Goal: Use online tool/utility

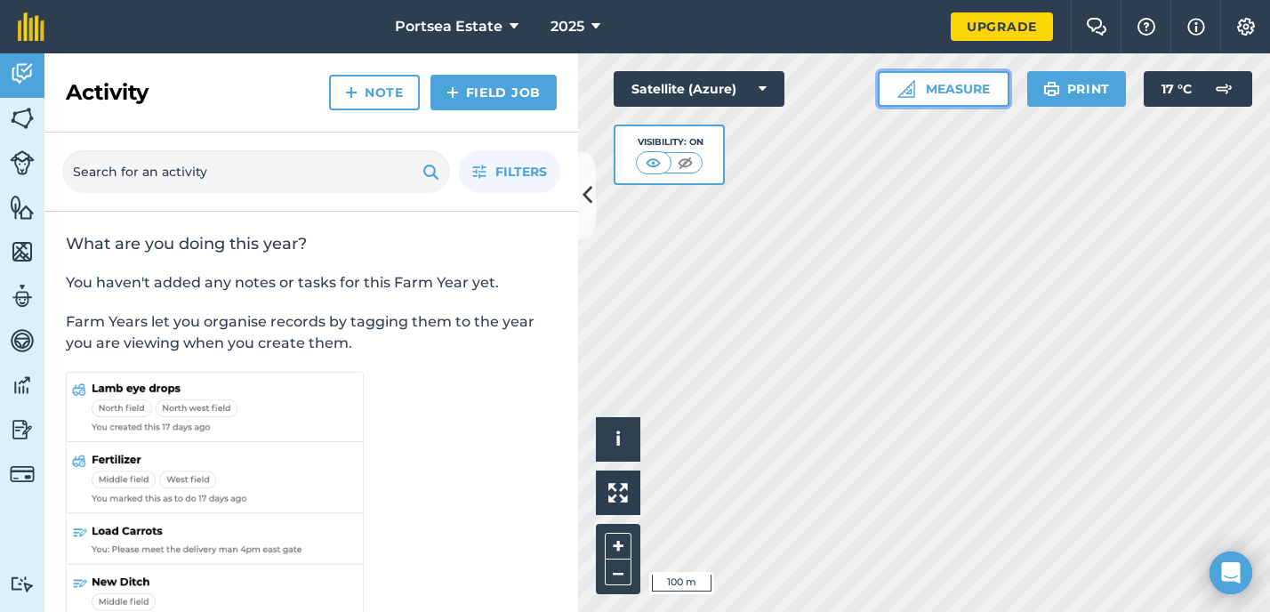
click at [946, 85] on button "Measure" at bounding box center [944, 89] width 132 height 36
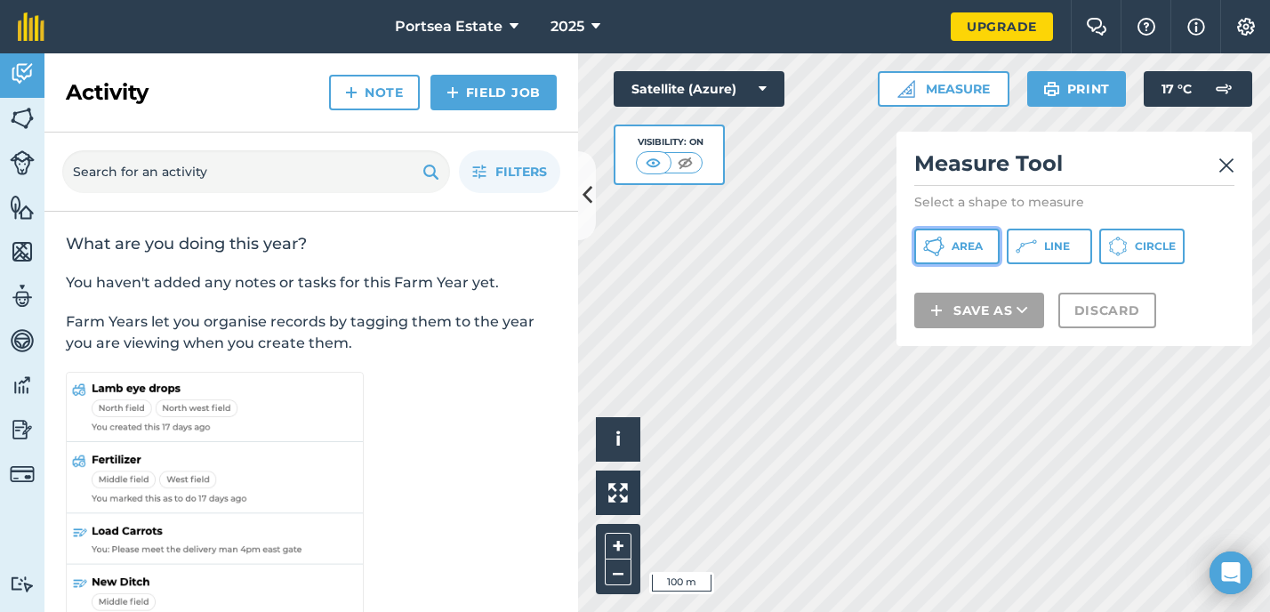
click at [975, 245] on span "Area" at bounding box center [967, 246] width 31 height 14
